Goal: Task Accomplishment & Management: Manage account settings

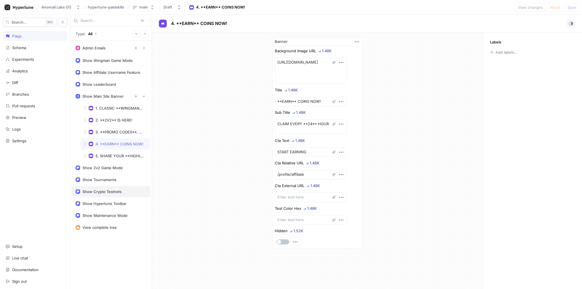
type textarea "x"
click at [106, 218] on div "Show Maintenance Mode" at bounding box center [111, 215] width 78 height 11
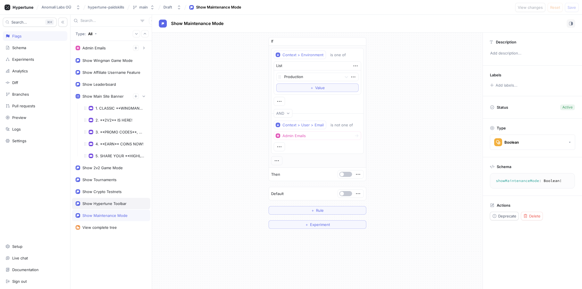
click at [105, 206] on div "Show Hypertune Toolbar" at bounding box center [111, 203] width 78 height 11
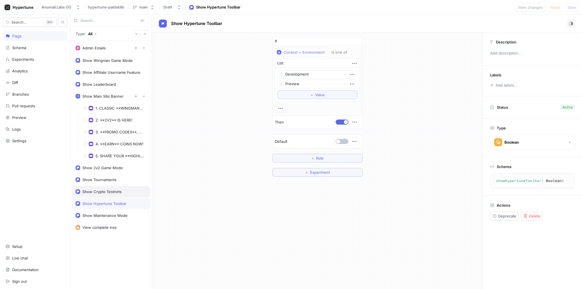
click at [104, 190] on div "Show Crypto Testnets" at bounding box center [101, 192] width 39 height 5
click at [102, 178] on div "Show Tournaments" at bounding box center [99, 180] width 34 height 5
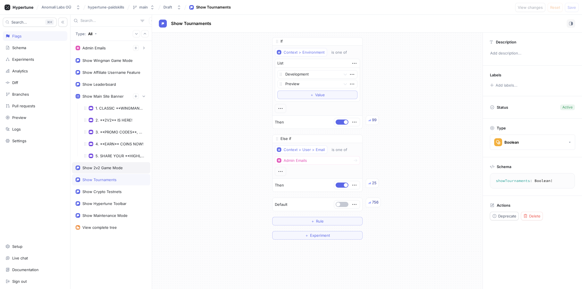
click at [105, 167] on div "Show 2v2 Game Mode" at bounding box center [102, 168] width 40 height 5
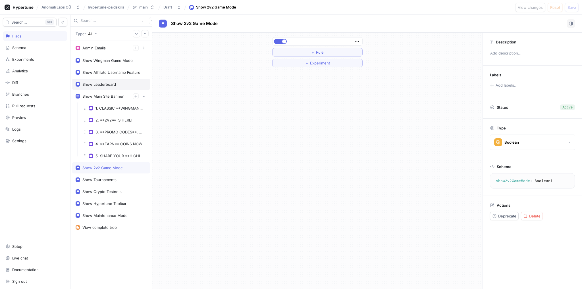
click at [101, 82] on div "Show Leaderboard" at bounding box center [99, 84] width 34 height 5
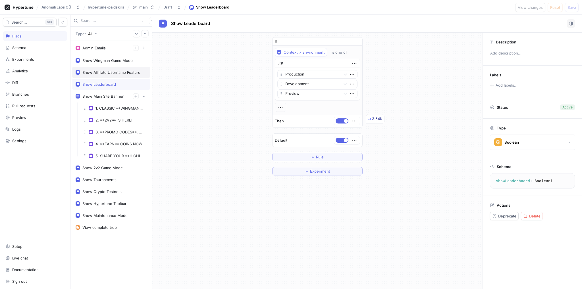
click at [102, 70] on div "Show Affiliate Username Feature" at bounding box center [111, 72] width 58 height 5
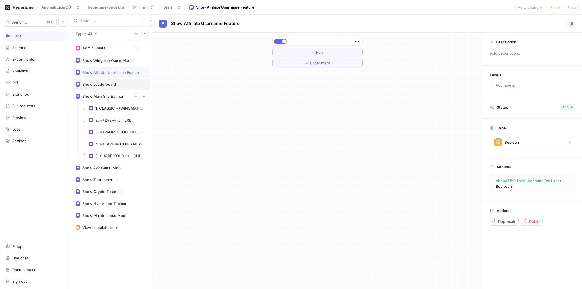
click at [100, 81] on div "Show Leaderboard" at bounding box center [111, 84] width 78 height 11
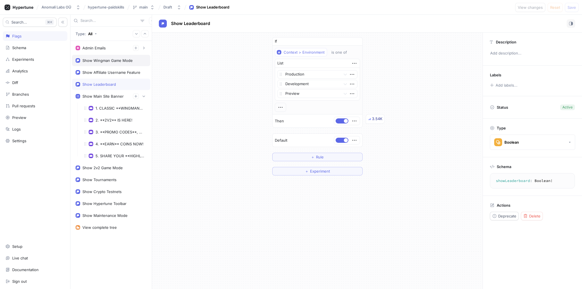
click at [102, 64] on div "Show Wingman Game Mode" at bounding box center [111, 60] width 78 height 11
type textarea "showWingmanGameMode: Boolean!"
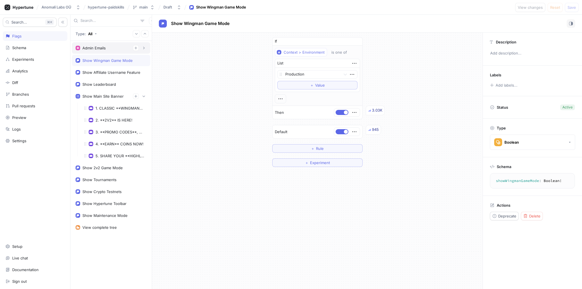
click at [101, 51] on div "Admin Emails" at bounding box center [111, 48] width 71 height 6
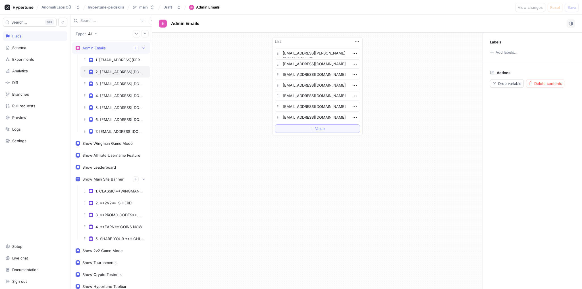
click at [109, 67] on div "2. [EMAIL_ADDRESS][DOMAIN_NAME]" at bounding box center [115, 71] width 70 height 11
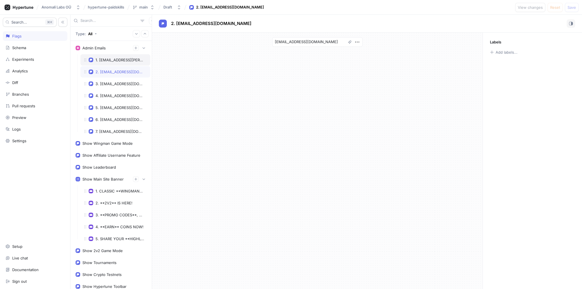
click at [110, 63] on div "1. [EMAIL_ADDRESS][PERSON_NAME][DOMAIN_NAME]" at bounding box center [115, 59] width 70 height 11
type textarea "x"
type textarea "[EMAIL_ADDRESS][PERSON_NAME][DOMAIN_NAME]"
click at [109, 82] on div "3. [EMAIL_ADDRESS][DOMAIN_NAME]" at bounding box center [120, 84] width 49 height 5
type textarea "x"
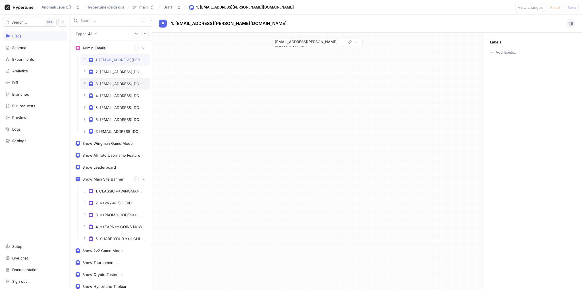
type textarea "[EMAIL_ADDRESS][DOMAIN_NAME]"
click at [108, 99] on div "4. [EMAIL_ADDRESS][DOMAIN_NAME]" at bounding box center [115, 95] width 70 height 11
type textarea "x"
type textarea "[EMAIL_ADDRESS][DOMAIN_NAME]"
click at [108, 117] on div "6. [EMAIL_ADDRESS][DOMAIN_NAME]" at bounding box center [120, 119] width 49 height 5
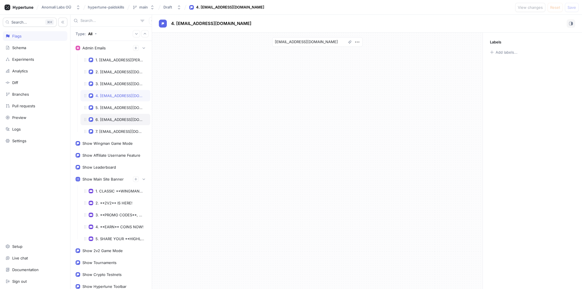
type textarea "x"
type textarea "[EMAIL_ADDRESS][DOMAIN_NAME]"
click at [105, 131] on div "7. [EMAIL_ADDRESS][DOMAIN_NAME]" at bounding box center [120, 131] width 49 height 5
type textarea "x"
type textarea "[EMAIL_ADDRESS][DOMAIN_NAME]"
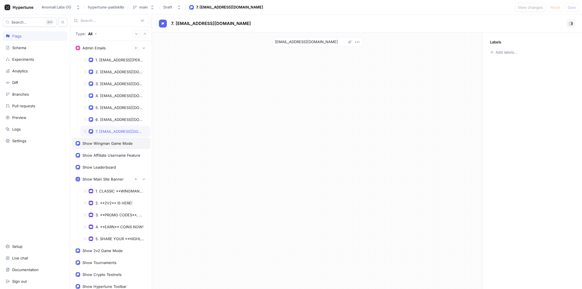
click at [100, 142] on div "Show Wingman Game Mode" at bounding box center [107, 143] width 50 height 5
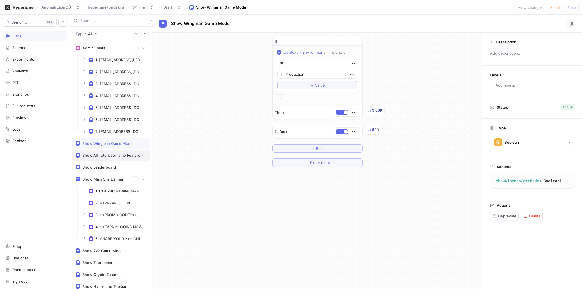
click at [97, 155] on div "Show Affiliate Username Feature" at bounding box center [111, 155] width 58 height 5
type textarea "showAffiliateUsernameFeature: Boolean!"
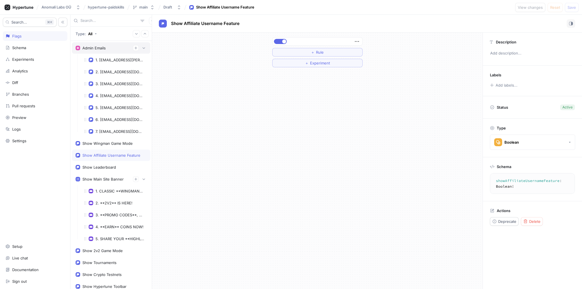
click at [106, 50] on div "Admin Emails" at bounding box center [93, 48] width 23 height 5
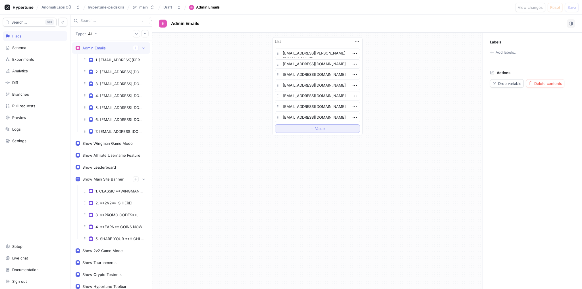
click at [310, 130] on span "＋" at bounding box center [312, 128] width 4 height 3
type textarea "x"
type textarea "m"
type textarea "x"
type textarea "mi"
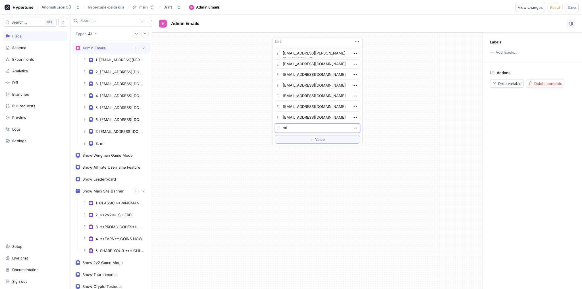
type textarea "x"
type textarea "min"
type textarea "x"
type textarea "mini"
type textarea "x"
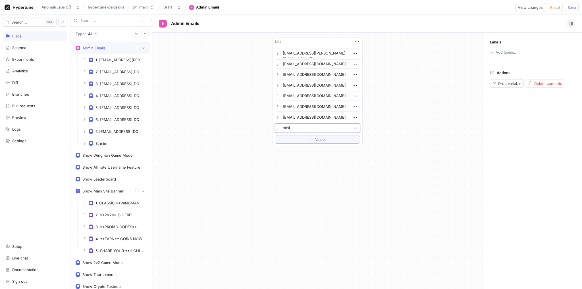
type textarea "minij"
type textarea "x"
type textarea "miniju"
type textarea "x"
type textarea "minijus"
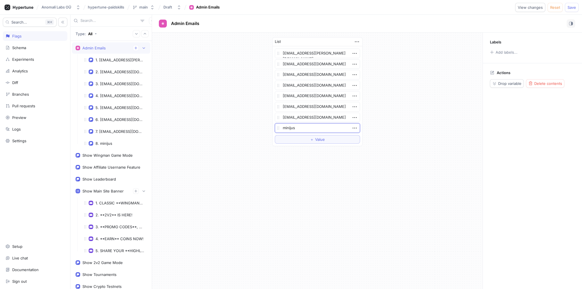
type textarea "x"
type textarea "minijus1"
type textarea "x"
type textarea "minijus112"
type textarea "x"
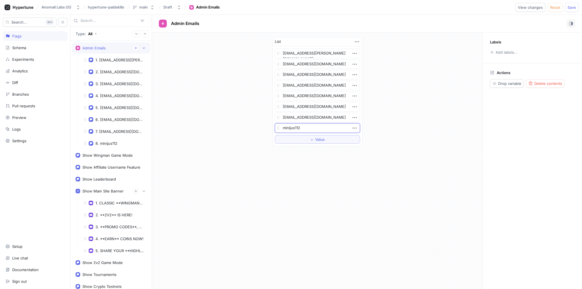
type textarea "minijus112@"
type textarea "x"
type textarea "minijus112@g"
type textarea "x"
type textarea "minijus112@gm"
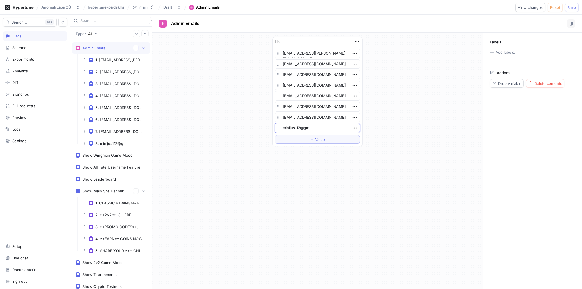
type textarea "x"
type textarea "minijus112@gma"
type textarea "x"
type textarea "minijus112@gmai"
type textarea "x"
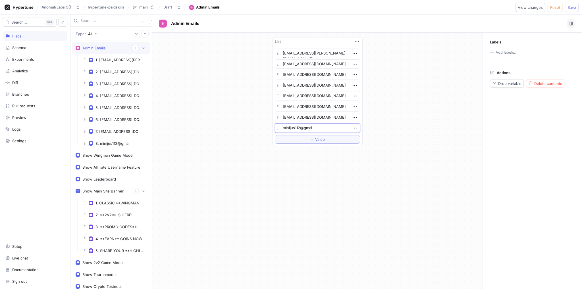
type textarea "[EMAIL_ADDRESS]"
type textarea "x"
type textarea "[EMAIL_ADDRESS]."
type textarea "x"
type textarea "minijus112@gmail.c"
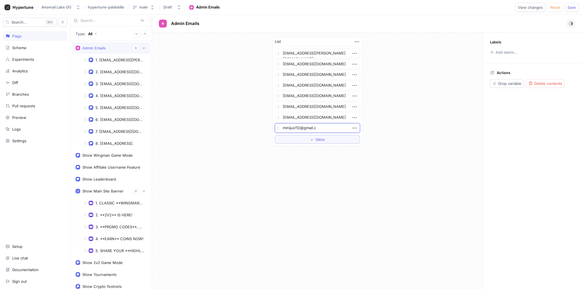
type textarea "x"
type textarea "[EMAIL_ADDRESS][DOMAIN_NAME]"
type textarea "x"
type textarea "[EMAIL_ADDRESS][DOMAIN_NAME]"
type textarea "x"
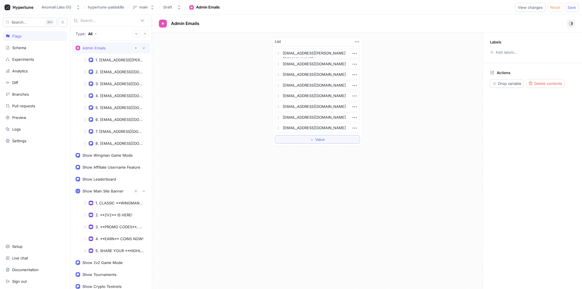
click at [355, 205] on div "List [EMAIL_ADDRESS][PERSON_NAME][DOMAIN_NAME] [EMAIL_ADDRESS][DOMAIN_NAME] [EM…" at bounding box center [317, 161] width 331 height 257
click at [108, 153] on div "Show Wingman Game Mode" at bounding box center [107, 155] width 50 height 5
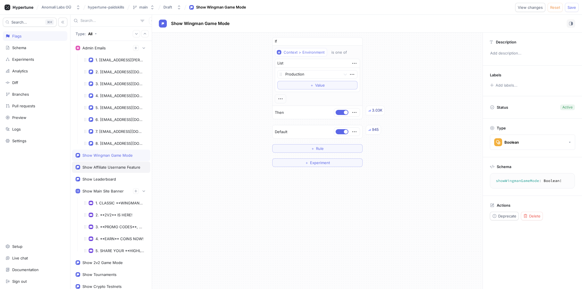
click at [106, 165] on div "Show Affiliate Username Feature" at bounding box center [111, 167] width 58 height 5
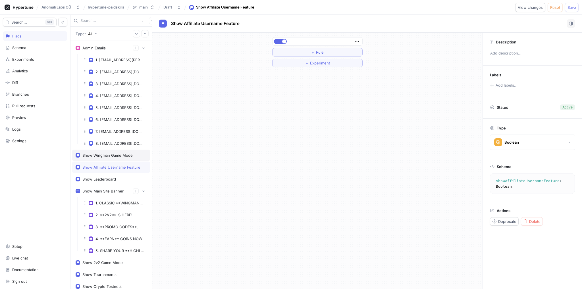
click at [107, 155] on div "Show Wingman Game Mode" at bounding box center [107, 155] width 50 height 5
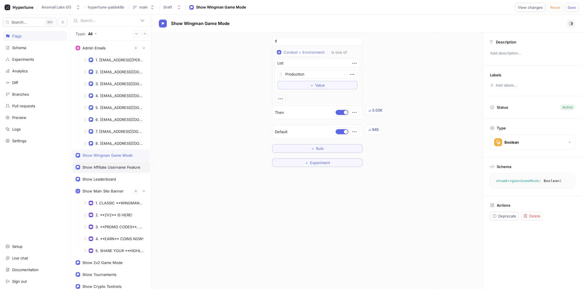
click at [105, 165] on div "Show Affiliate Username Feature" at bounding box center [111, 167] width 58 height 5
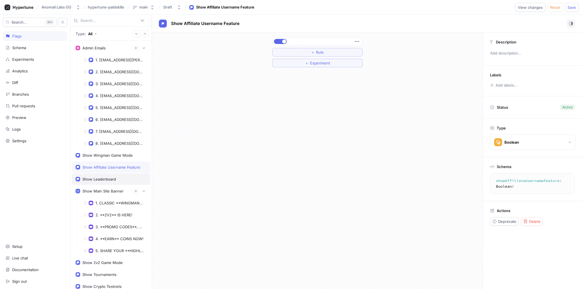
click at [103, 175] on div "Show Leaderboard" at bounding box center [111, 179] width 78 height 11
type textarea "showLeaderboard: Boolean!"
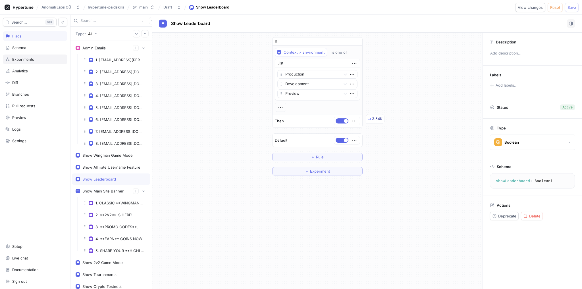
click at [28, 61] on div "Experiments" at bounding box center [35, 60] width 65 height 10
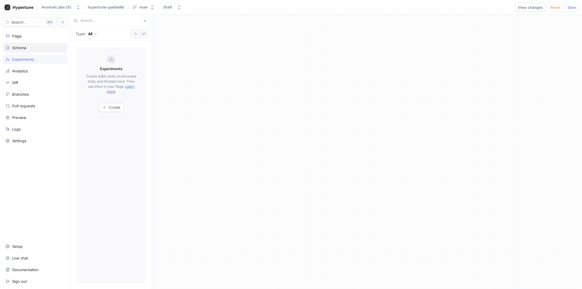
click at [31, 48] on div "Schema" at bounding box center [34, 47] width 59 height 5
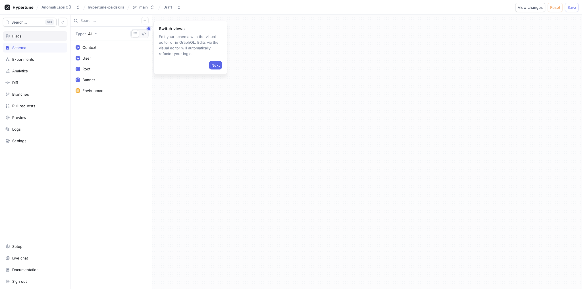
click at [33, 39] on div "Flags" at bounding box center [35, 36] width 65 height 10
